Goal: Task Accomplishment & Management: Manage account settings

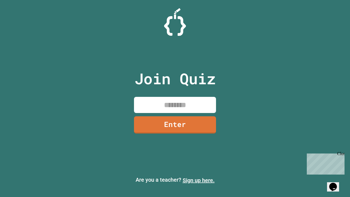
click at [198, 180] on link "Sign up here." at bounding box center [199, 180] width 32 height 7
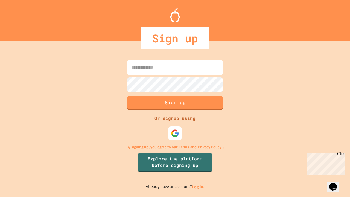
click at [198, 186] on link "Log in." at bounding box center [198, 187] width 13 height 6
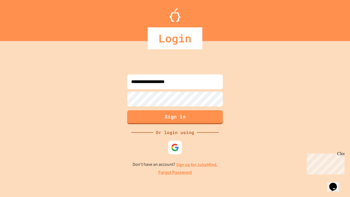
type input "**********"
